Goal: Browse casually

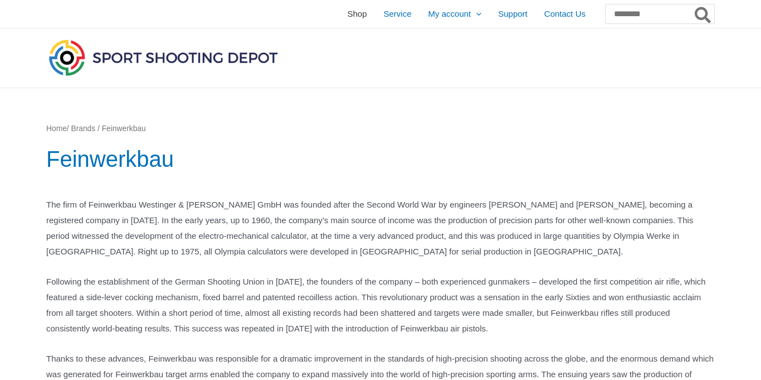
click at [347, 16] on span "Shop" at bounding box center [357, 14] width 20 height 28
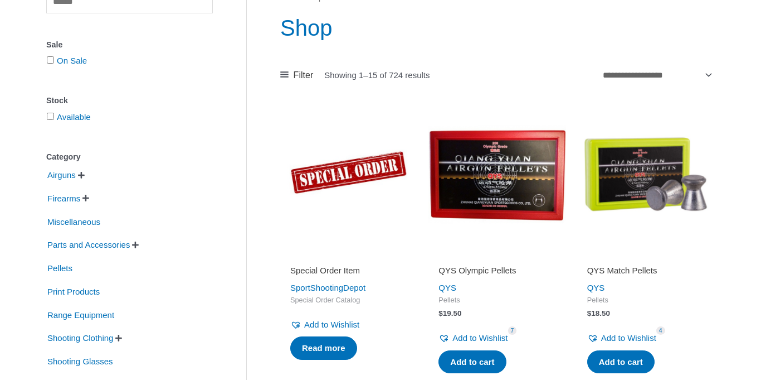
scroll to position [132, 0]
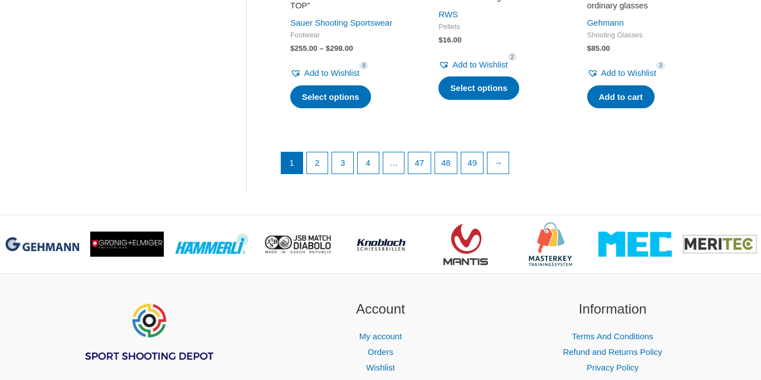
scroll to position [1647, 0]
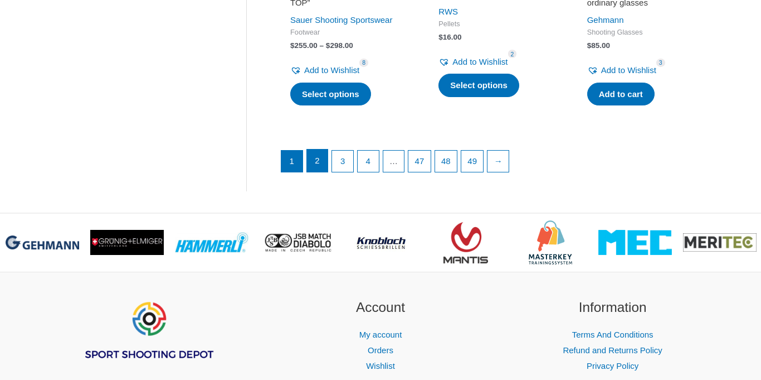
click at [313, 159] on link "2" at bounding box center [317, 160] width 21 height 22
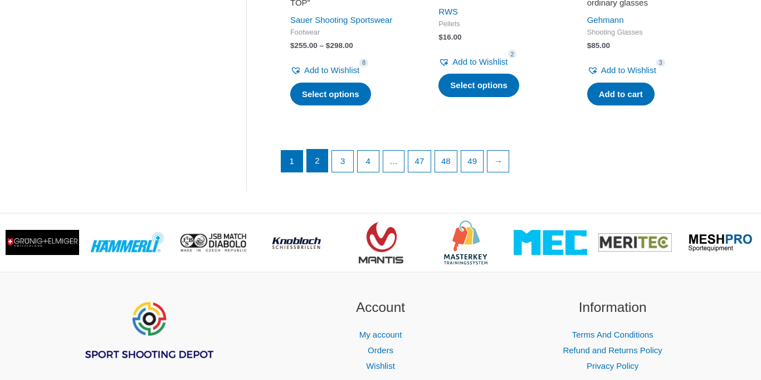
click at [313, 159] on link "2" at bounding box center [317, 160] width 21 height 22
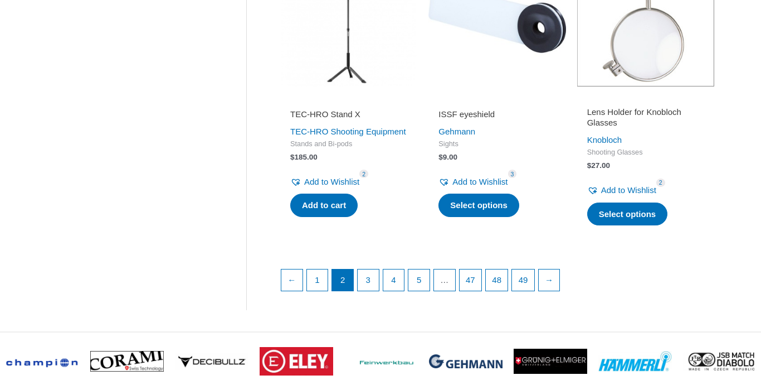
scroll to position [1528, 0]
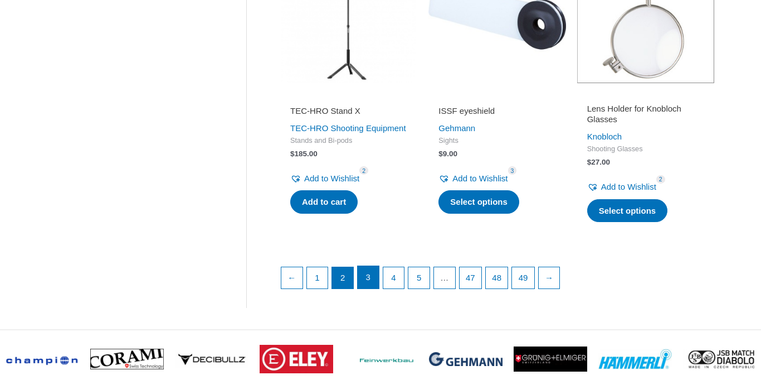
click at [366, 282] on link "3" at bounding box center [368, 277] width 21 height 22
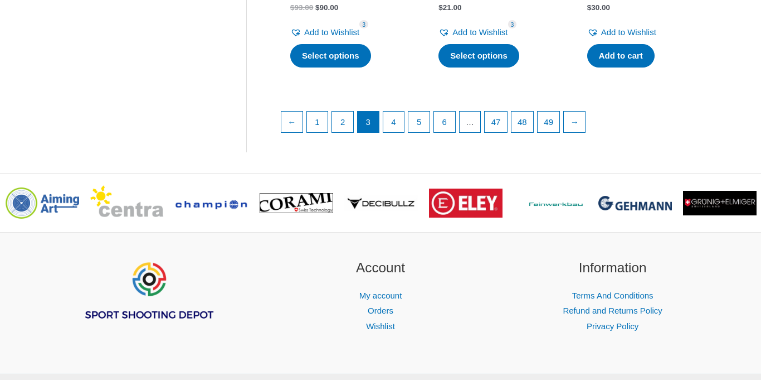
scroll to position [1695, 0]
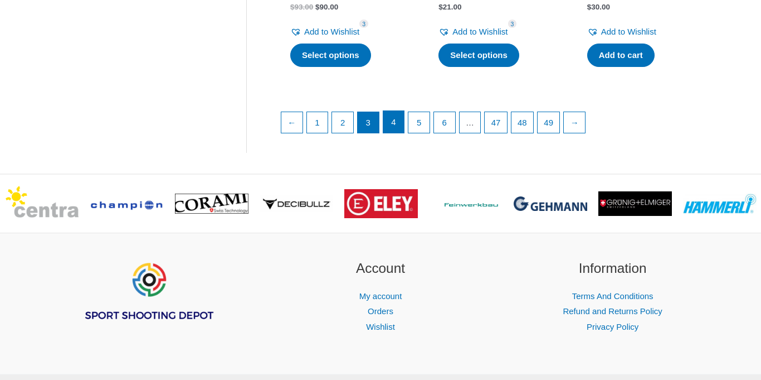
click at [401, 133] on link "4" at bounding box center [393, 122] width 21 height 22
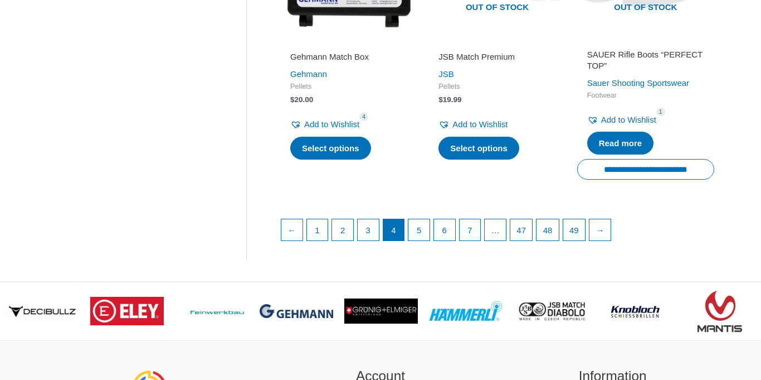
scroll to position [1591, 0]
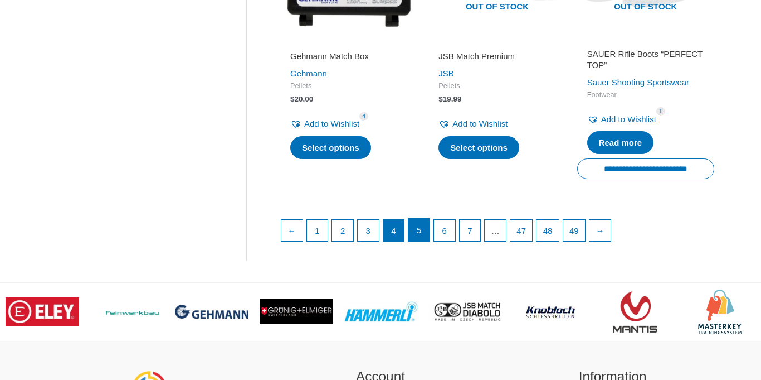
click at [424, 223] on link "5" at bounding box center [419, 229] width 21 height 22
